Goal: Navigation & Orientation: Understand site structure

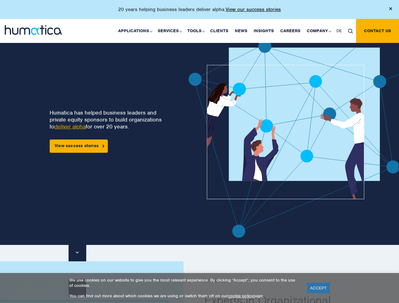
click at [199, 12] on p "20 years helping business leaders deliver alpha. View our success stories" at bounding box center [199, 9] width 162 height 6
click at [136, 31] on link "Applications" at bounding box center [134, 31] width 39 height 24
click at [170, 31] on link "Services" at bounding box center [169, 31] width 30 height 24
click at [197, 31] on link "Tools" at bounding box center [195, 31] width 23 height 24
click at [318, 31] on link "Company" at bounding box center [318, 31] width 30 height 24
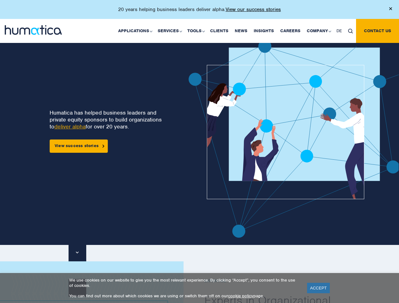
click at [350, 31] on img at bounding box center [350, 31] width 5 height 5
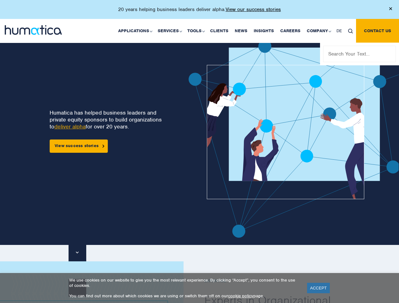
click at [211, 139] on img at bounding box center [311, 139] width 246 height 198
click at [318, 288] on link "ACCEPT" at bounding box center [318, 288] width 23 height 10
